Goal: Task Accomplishment & Management: Complete application form

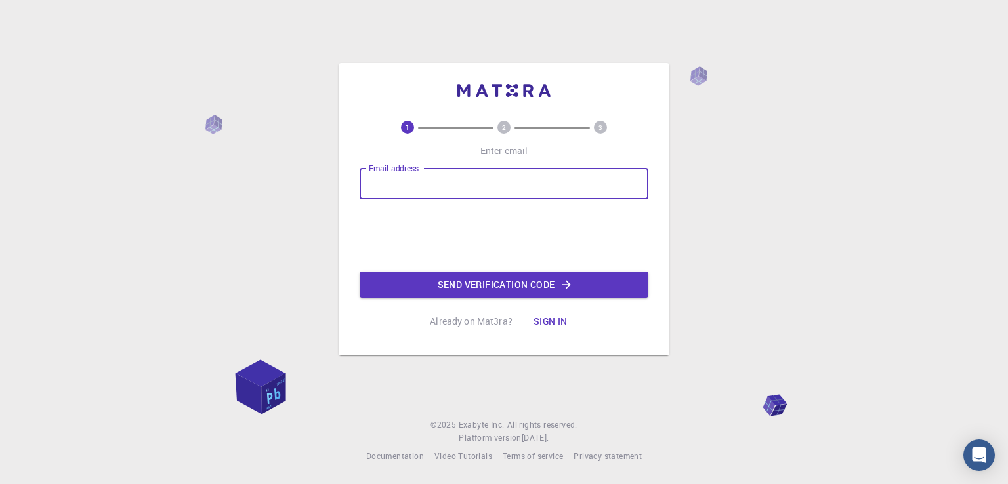
type input "[EMAIL_ADDRESS][DOMAIN_NAME]"
click at [526, 282] on button "Send verification code" at bounding box center [504, 285] width 289 height 26
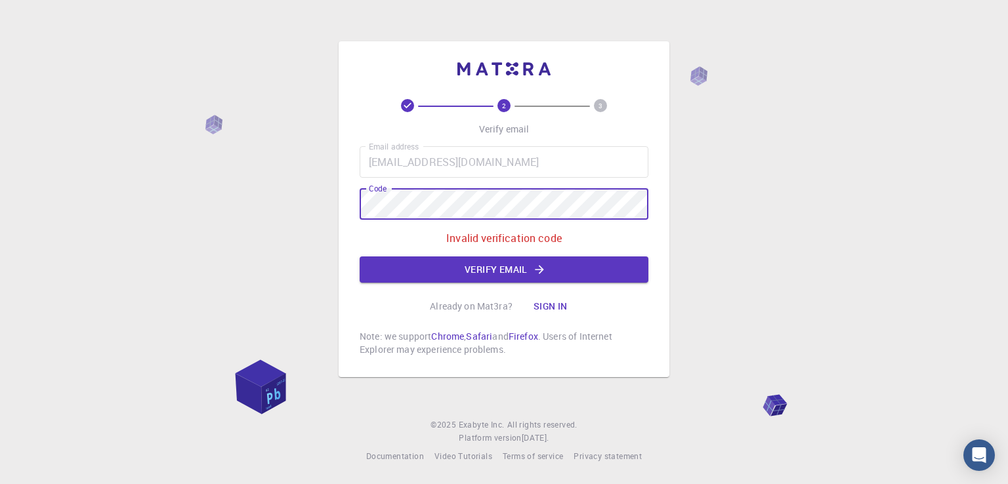
click at [293, 161] on div "2 3 Verify email Email address [EMAIL_ADDRESS][DOMAIN_NAME] Email address Code …" at bounding box center [504, 242] width 1008 height 484
click at [432, 265] on button "Verify email" at bounding box center [504, 270] width 289 height 26
click at [228, 190] on div "2 3 Verify email Email address [EMAIL_ADDRESS][DOMAIN_NAME] Email address Code …" at bounding box center [504, 242] width 1008 height 484
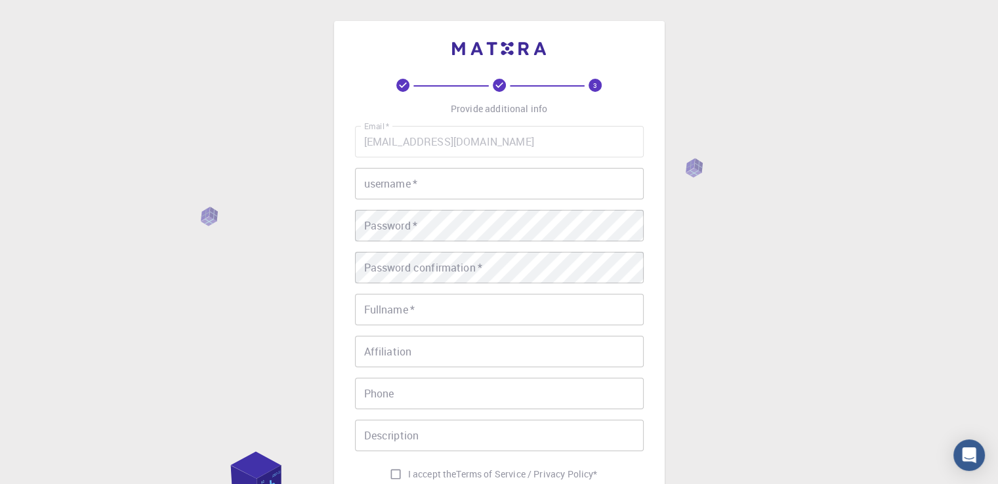
click at [429, 185] on input "username   *" at bounding box center [499, 184] width 289 height 32
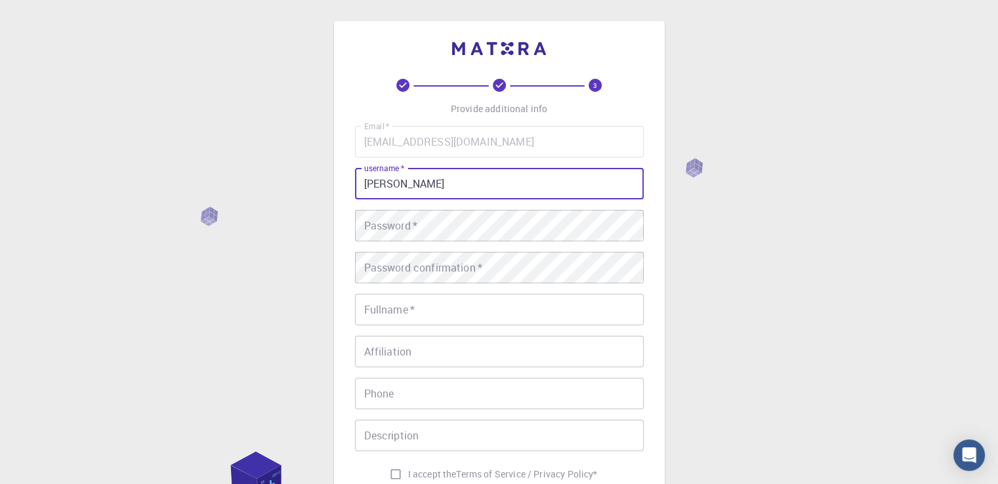
type input "[PERSON_NAME]"
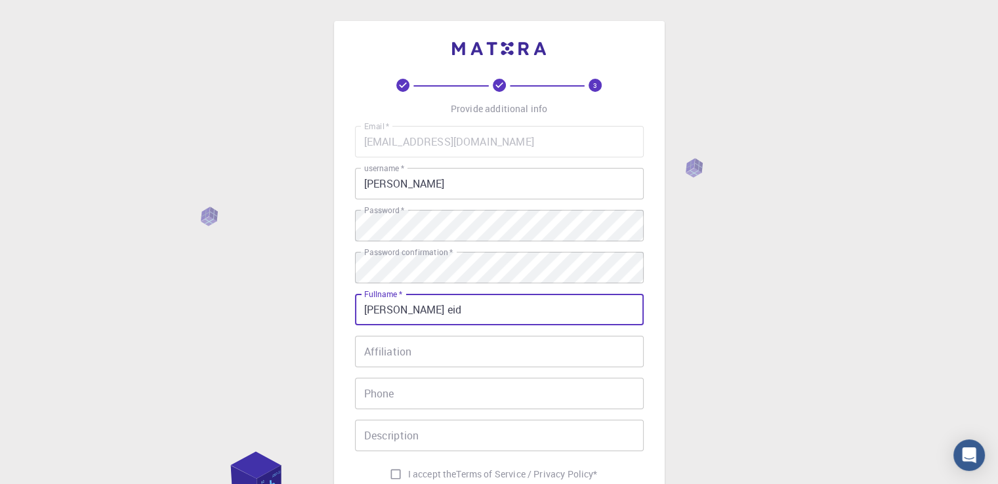
type input "[PERSON_NAME] eid"
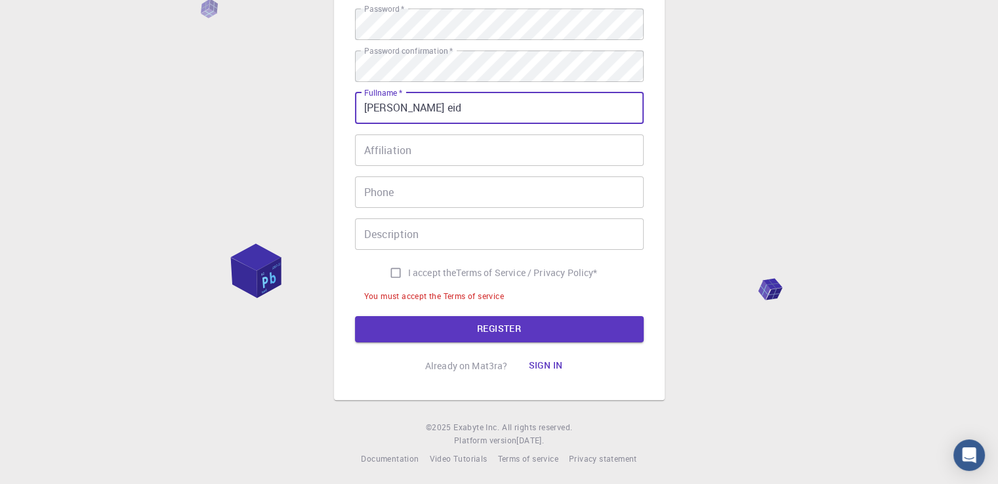
scroll to position [237, 0]
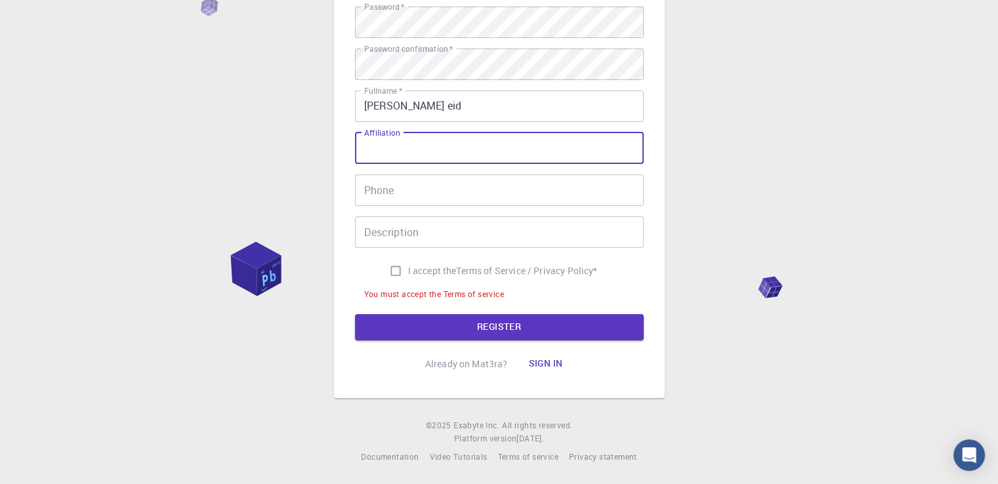
click at [384, 152] on input "Affiliation" at bounding box center [499, 149] width 289 height 32
click at [396, 196] on input "Phone" at bounding box center [499, 191] width 289 height 32
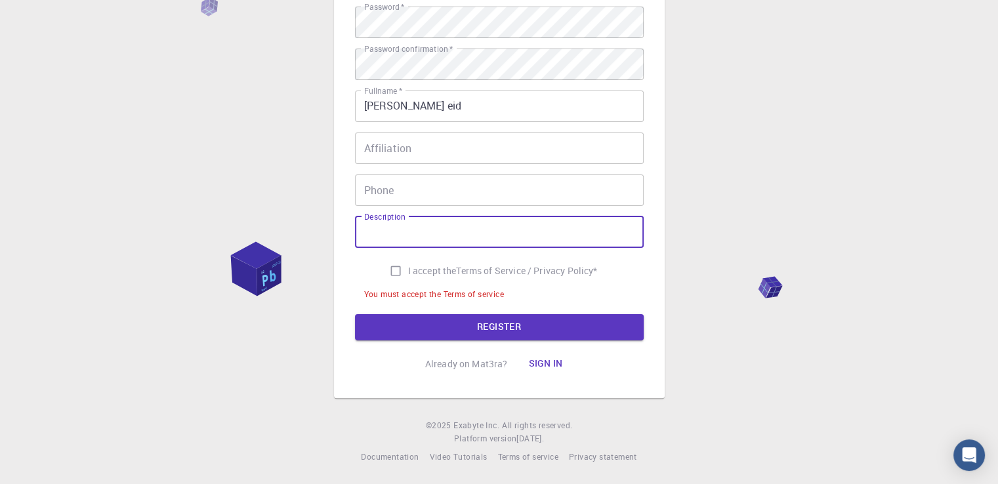
click at [401, 229] on input "Description" at bounding box center [499, 233] width 289 height 32
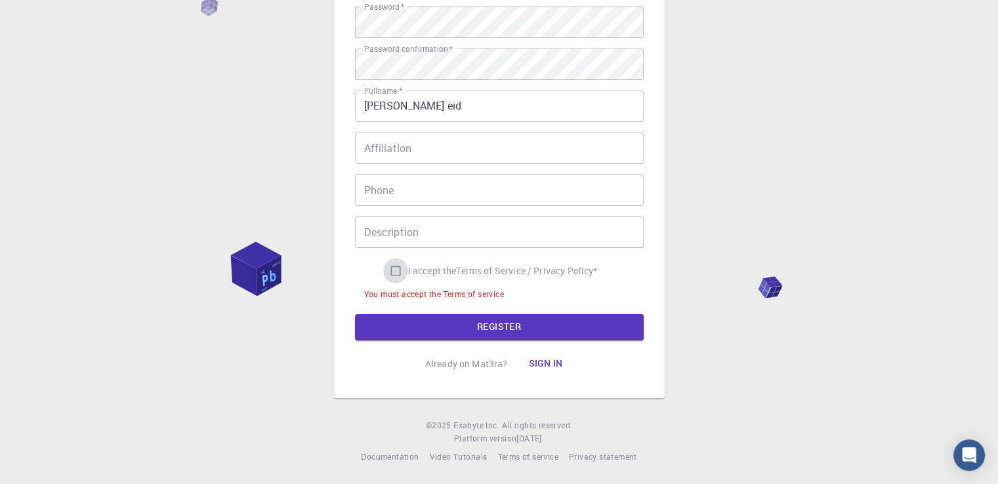
click at [389, 268] on input "I accept the Terms of Service / Privacy Policy *" at bounding box center [395, 271] width 25 height 25
checkbox input "true"
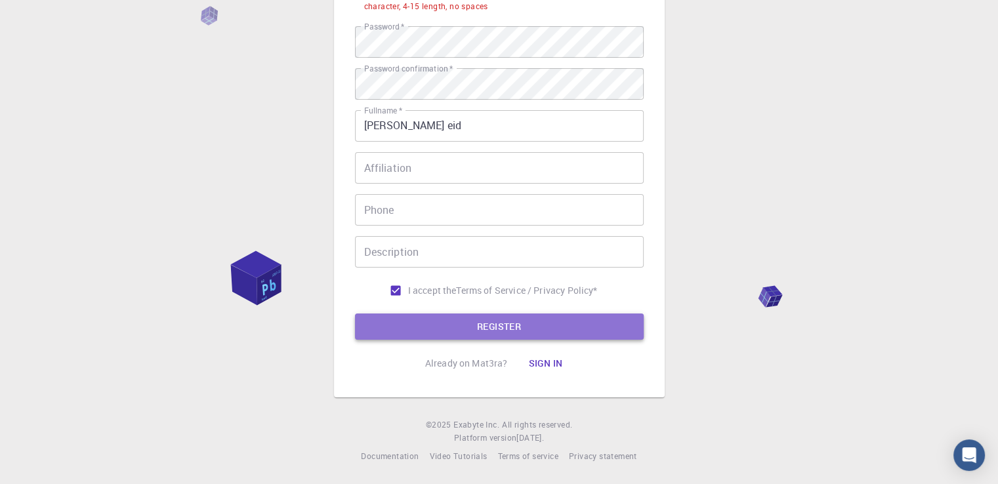
click at [415, 324] on button "REGISTER" at bounding box center [499, 327] width 289 height 26
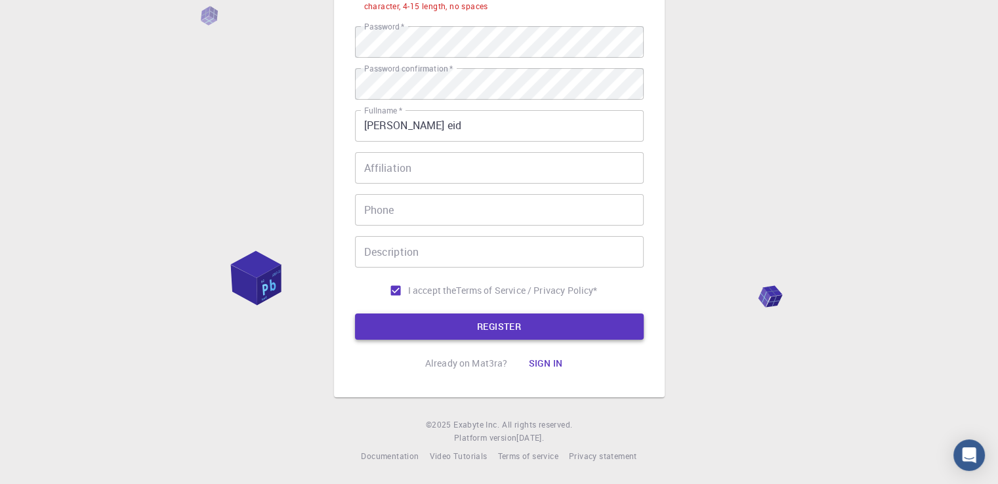
click at [496, 318] on button "REGISTER" at bounding box center [499, 327] width 289 height 26
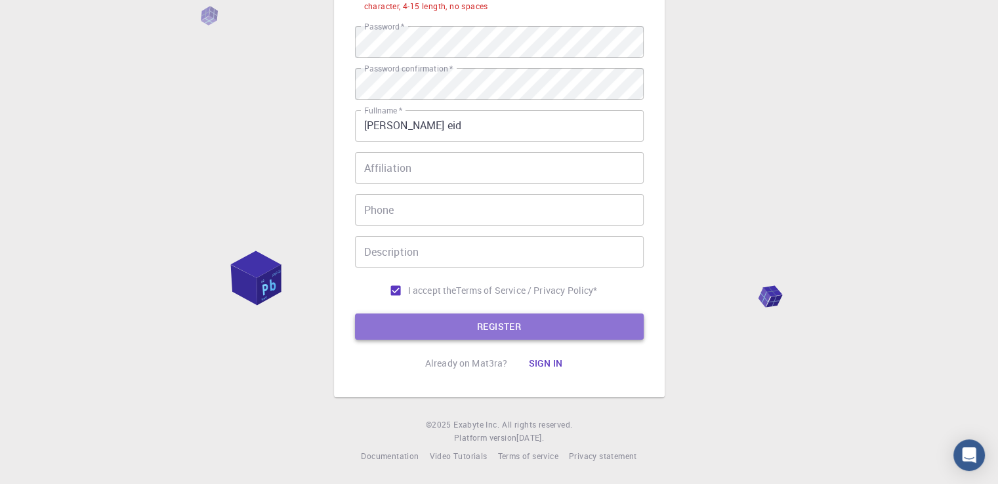
click at [496, 318] on button "REGISTER" at bounding box center [499, 327] width 289 height 26
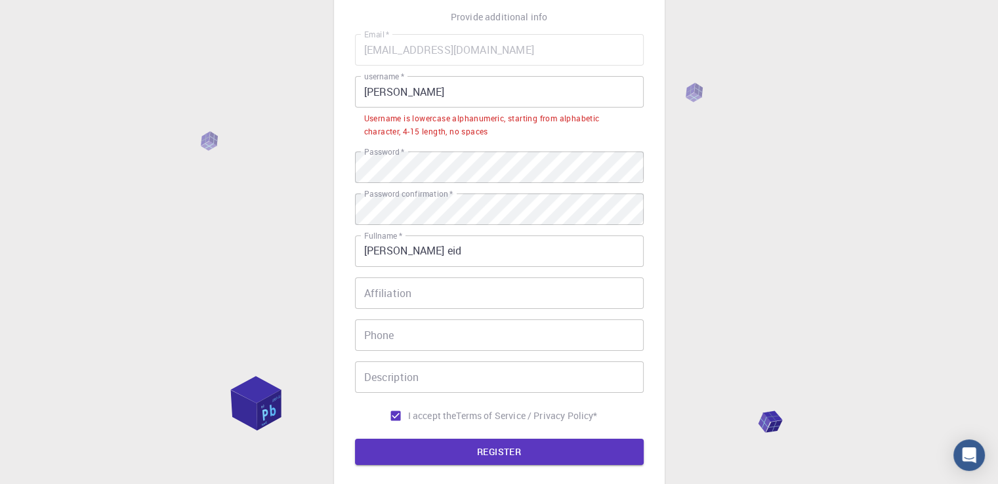
scroll to position [0, 0]
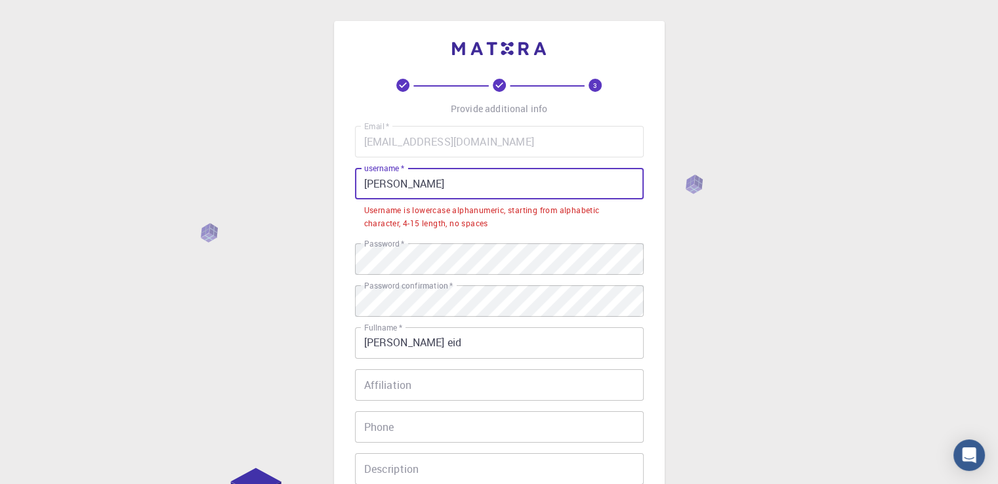
drag, startPoint x: 431, startPoint y: 180, endPoint x: 390, endPoint y: 174, distance: 41.1
click at [390, 174] on div "username   * [PERSON_NAME] username   *" at bounding box center [499, 184] width 289 height 32
click at [386, 184] on input "[PERSON_NAME]" at bounding box center [499, 184] width 289 height 32
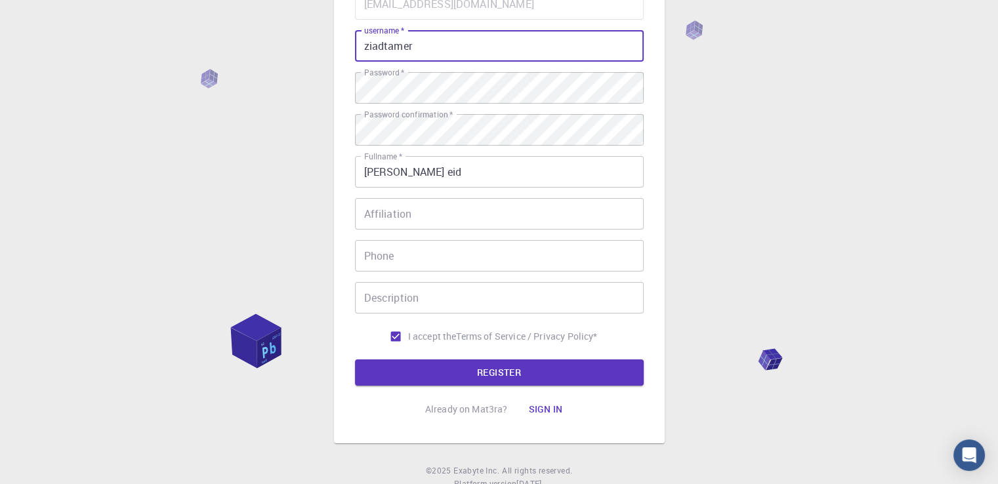
scroll to position [184, 0]
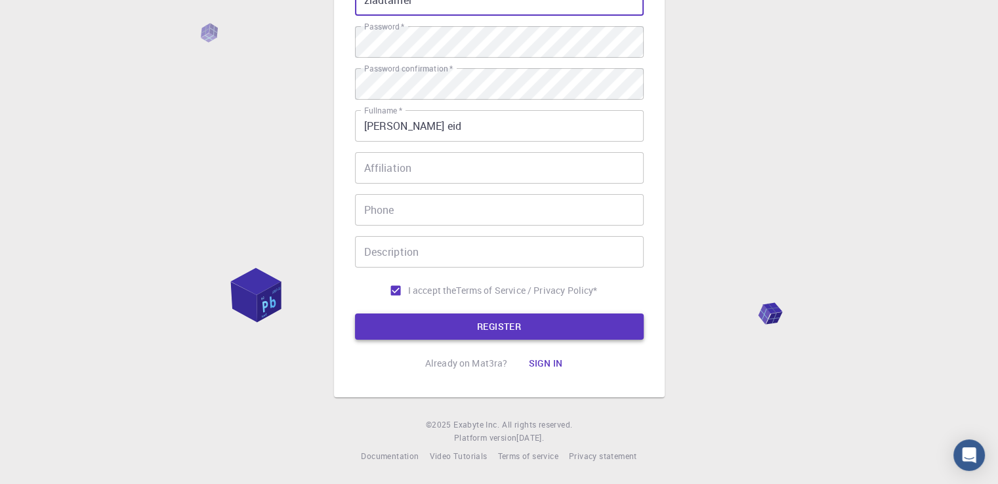
type input "ziadtamer"
click at [448, 324] on button "REGISTER" at bounding box center [499, 327] width 289 height 26
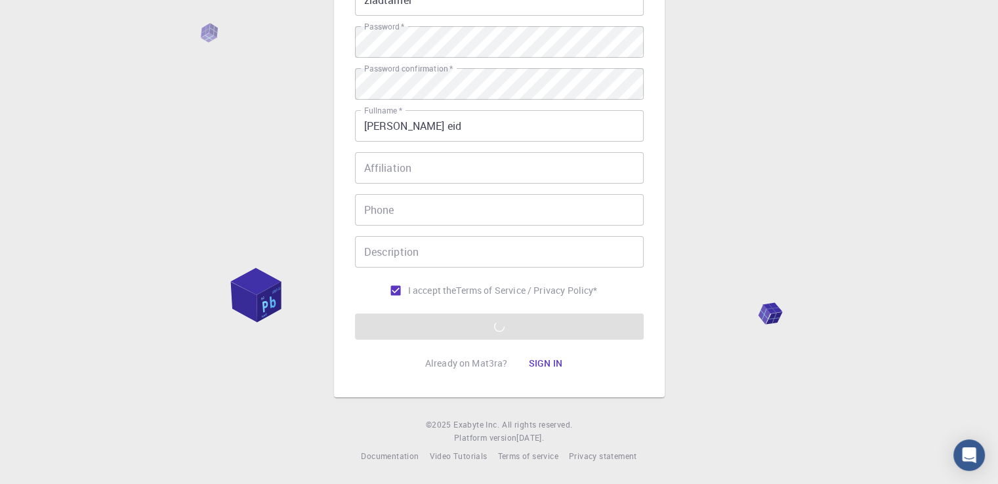
scroll to position [0, 0]
